Goal: Task Accomplishment & Management: Manage account settings

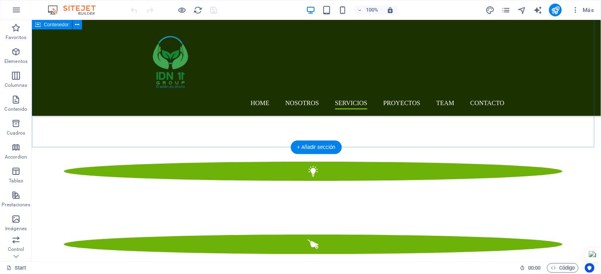
scroll to position [1151, 0]
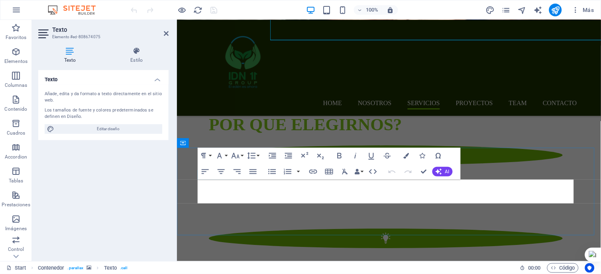
scroll to position [1315, 0]
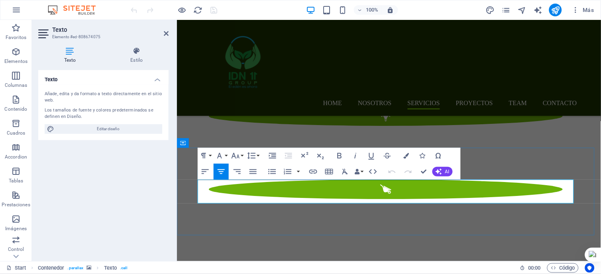
click span "[PHONE_NUMBER]"
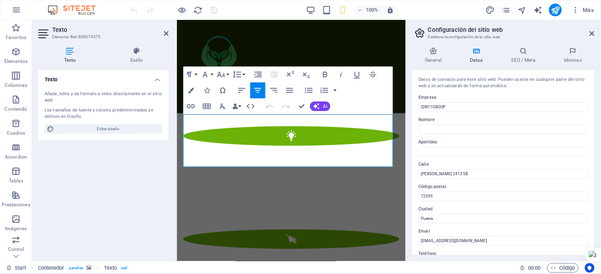
scroll to position [1728, 0]
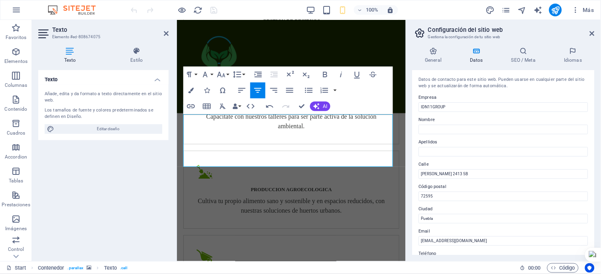
click at [598, 34] on aside "Configuración del sitio web Gestiona la configuración de tu sitio web General D…" at bounding box center [503, 141] width 195 height 242
click at [594, 33] on icon at bounding box center [592, 33] width 5 height 6
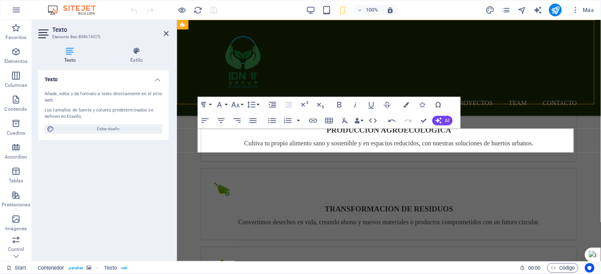
scroll to position [1366, 0]
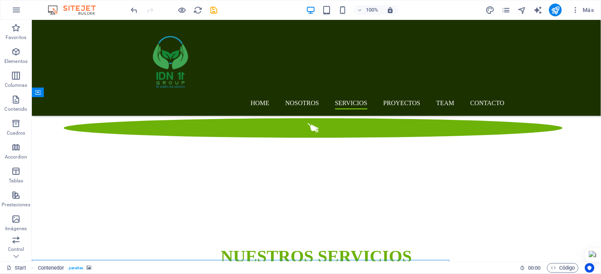
scroll to position [1202, 0]
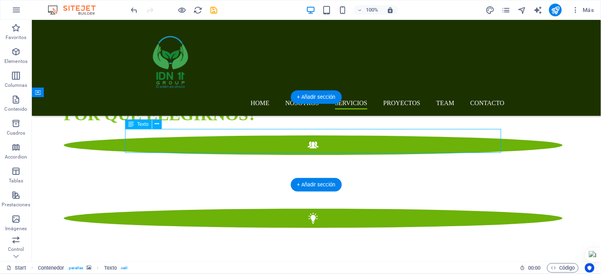
scroll to position [1366, 0]
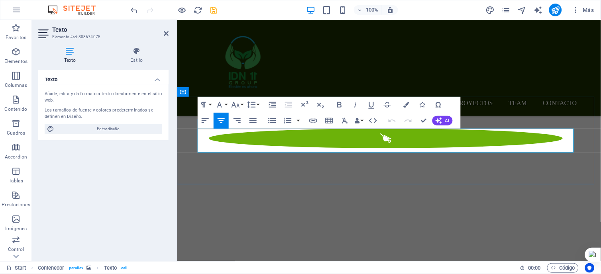
click icon
drag, startPoint x: 464, startPoint y: 140, endPoint x: 441, endPoint y: 140, distance: 23.1
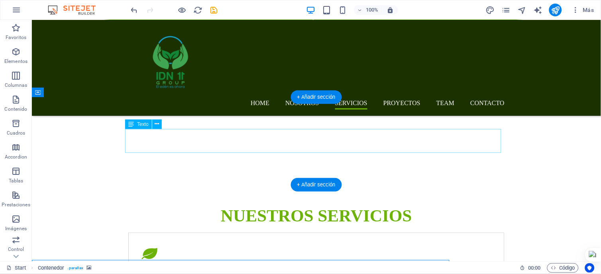
scroll to position [1202, 0]
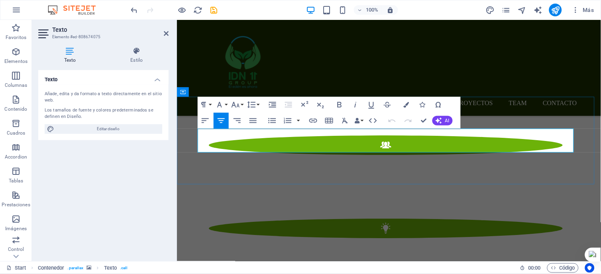
scroll to position [1366, 0]
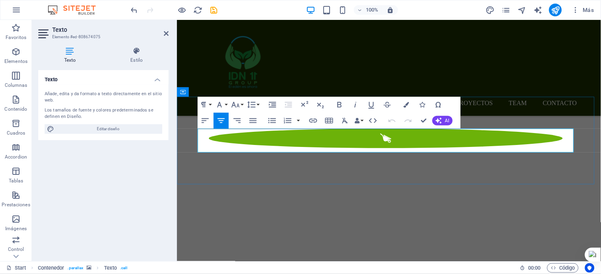
click icon
drag, startPoint x: 461, startPoint y: 137, endPoint x: 437, endPoint y: 137, distance: 24.7
drag, startPoint x: 436, startPoint y: 138, endPoint x: 498, endPoint y: 144, distance: 62.4
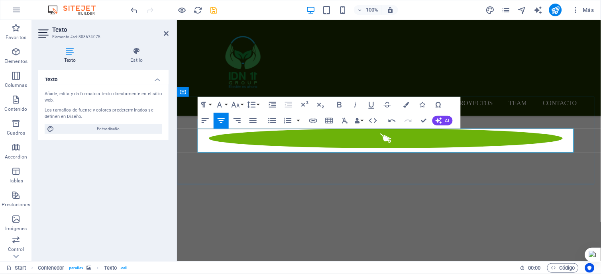
drag, startPoint x: 457, startPoint y: 141, endPoint x: 525, endPoint y: 144, distance: 67.4
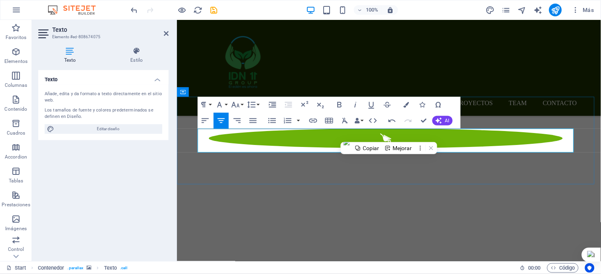
drag, startPoint x: 383, startPoint y: 136, endPoint x: 405, endPoint y: 138, distance: 22.1
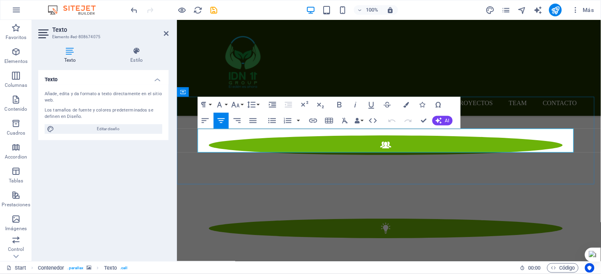
scroll to position [1366, 0]
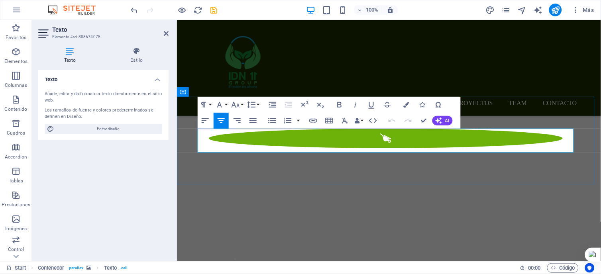
click icon
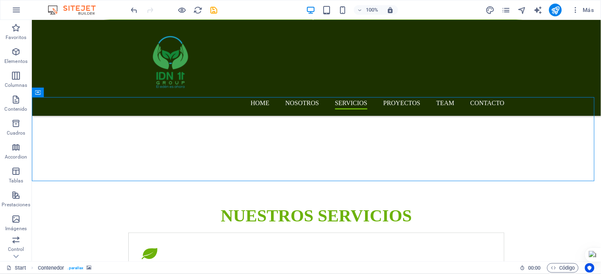
scroll to position [1202, 0]
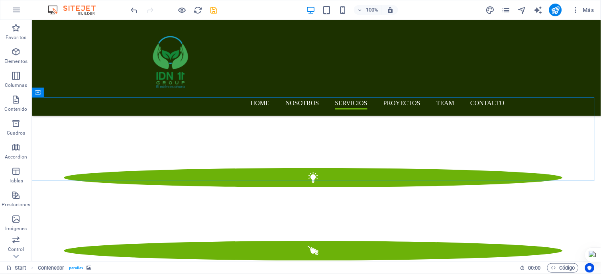
click at [11, 222] on icon "button" at bounding box center [16, 220] width 10 height 10
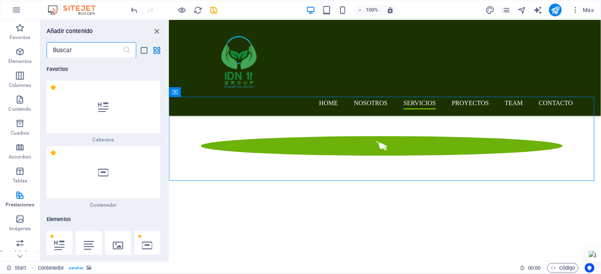
scroll to position [7405, 0]
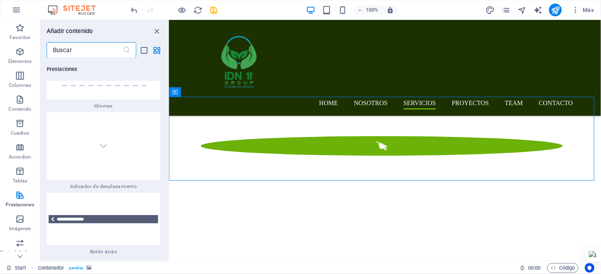
click at [69, 48] on input "text" at bounding box center [85, 50] width 76 height 16
click at [158, 30] on icon "close panel" at bounding box center [157, 31] width 9 height 9
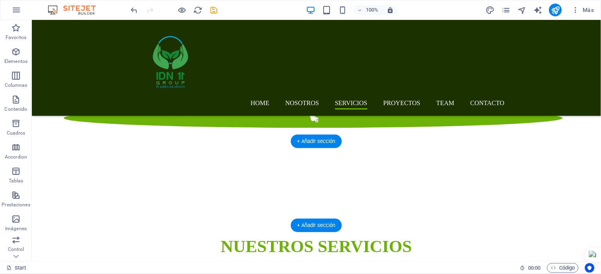
scroll to position [1158, 0]
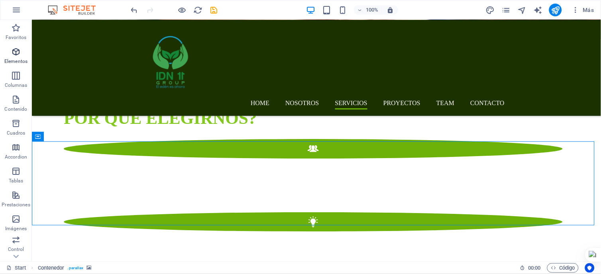
click at [17, 47] on icon "button" at bounding box center [16, 52] width 10 height 10
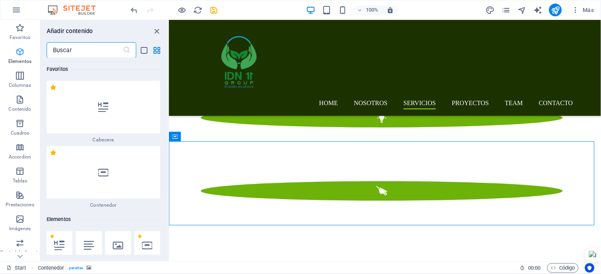
scroll to position [150, 0]
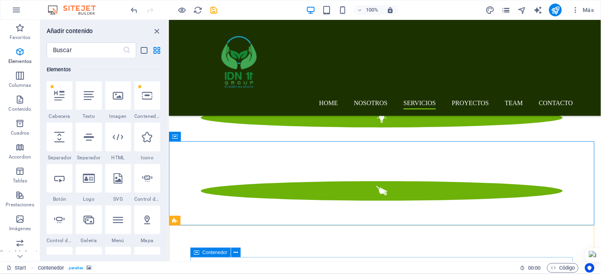
click at [508, 10] on icon "pages" at bounding box center [506, 10] width 9 height 9
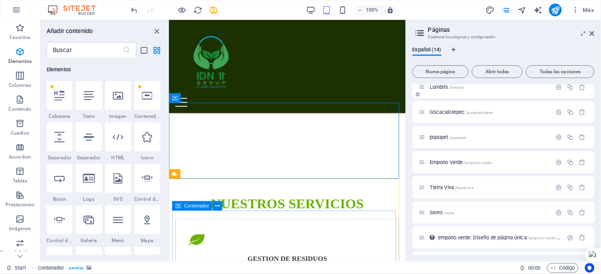
scroll to position [177, 0]
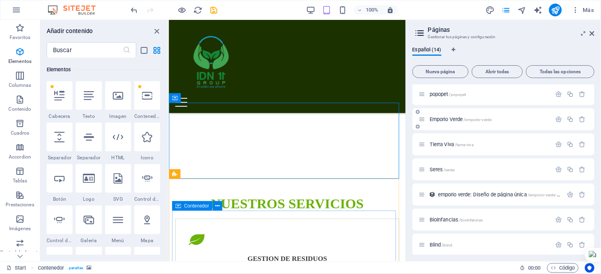
click at [455, 119] on span "Emporio Verde /emporio-verde" at bounding box center [461, 119] width 62 height 6
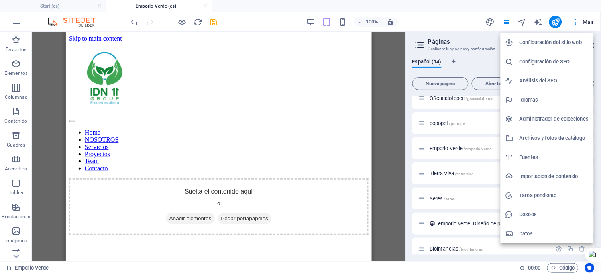
scroll to position [0, 0]
click at [387, 79] on div at bounding box center [300, 137] width 601 height 274
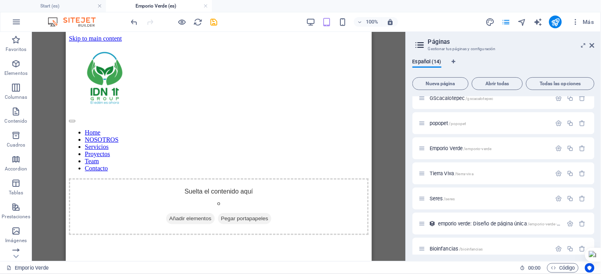
click at [387, 79] on div "Arrastra aquí para reemplazar el contenido existente. Si quieres crear un eleme…" at bounding box center [219, 147] width 374 height 230
click at [593, 46] on icon at bounding box center [592, 45] width 5 height 6
